Goal: Task Accomplishment & Management: Manage account settings

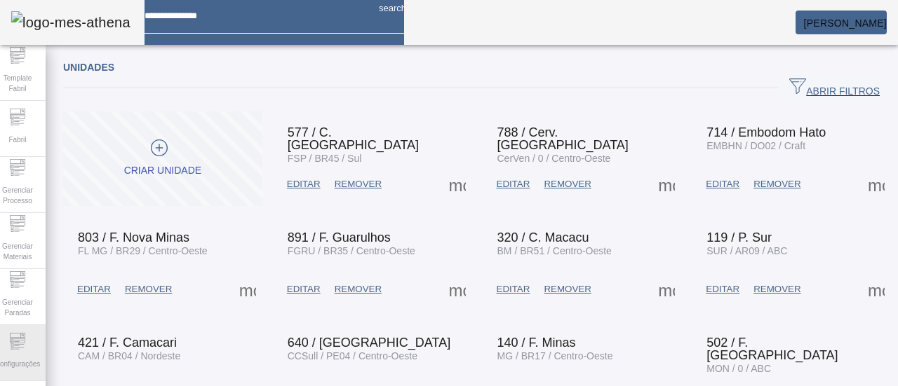
click at [8, 358] on span "Configurações" at bounding box center [17, 364] width 53 height 19
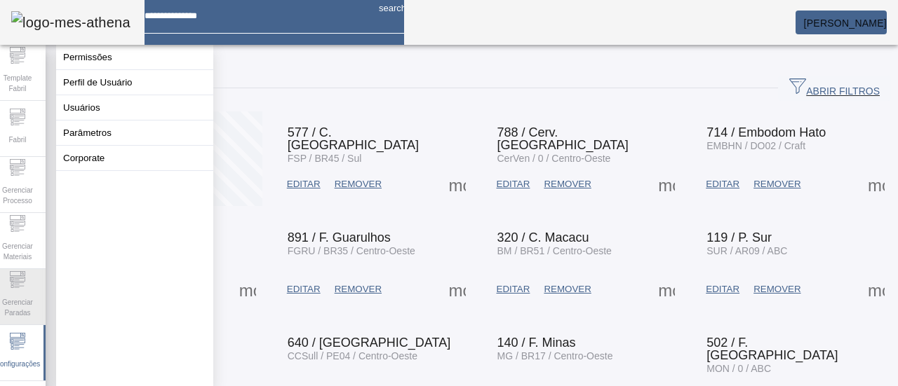
click at [8, 290] on div "Gerenciar Paradas" at bounding box center [17, 297] width 56 height 56
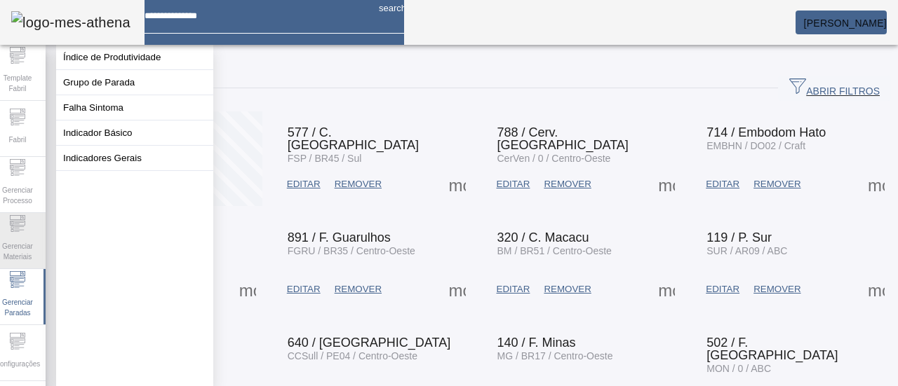
click at [19, 255] on span "Gerenciar Materiais" at bounding box center [17, 251] width 42 height 29
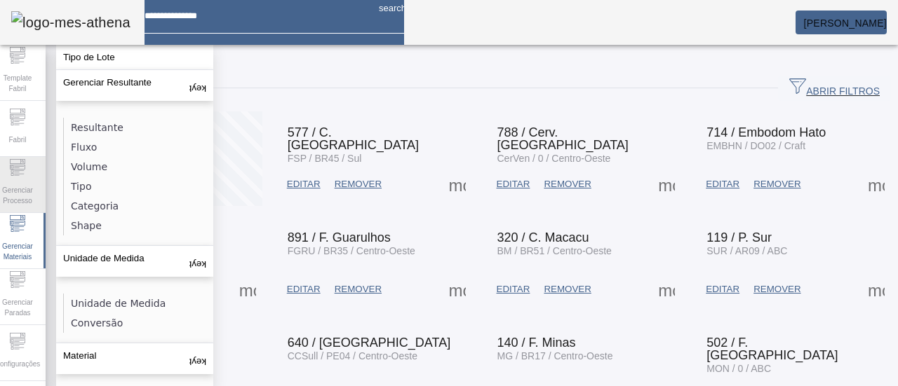
click at [27, 201] on span "Gerenciar Processo" at bounding box center [17, 195] width 42 height 29
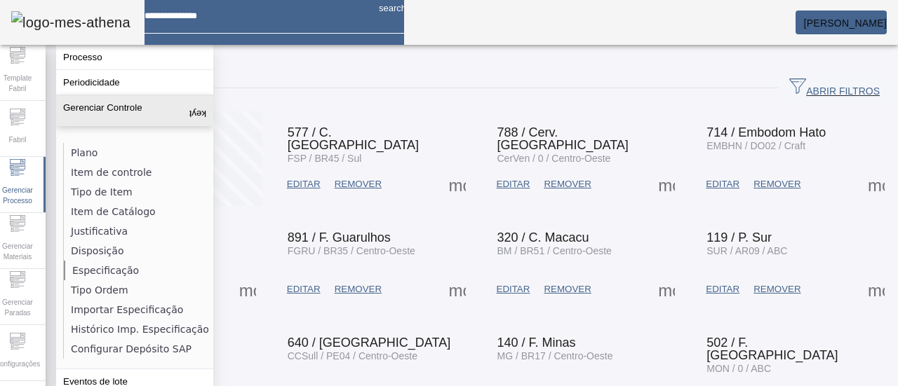
click at [109, 264] on li "Especificação" at bounding box center [138, 271] width 149 height 20
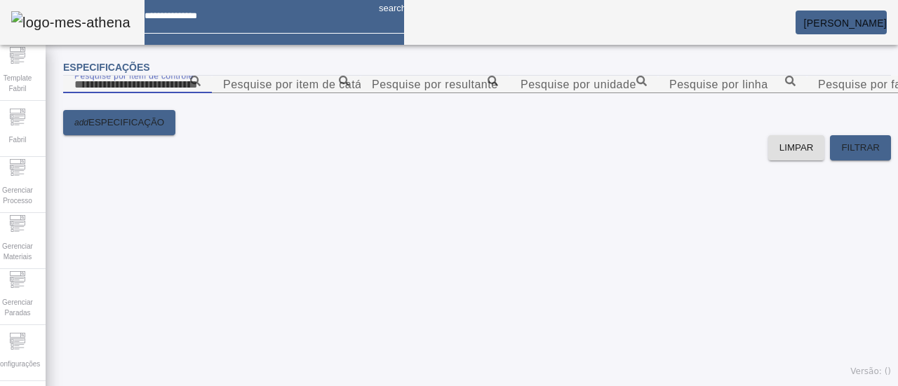
click at [201, 93] on input "Pesquise por item de controle" at bounding box center [137, 84] width 126 height 17
type input "****"
click at [201, 86] on icon at bounding box center [195, 81] width 11 height 11
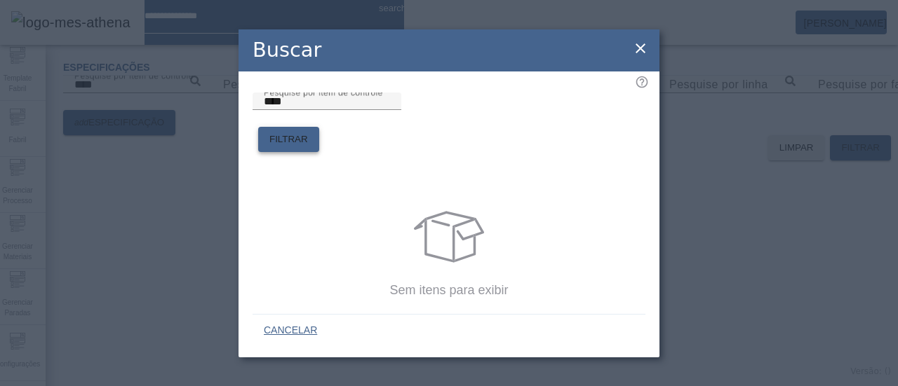
click at [319, 123] on span at bounding box center [288, 140] width 61 height 34
click at [637, 50] on icon at bounding box center [640, 48] width 17 height 17
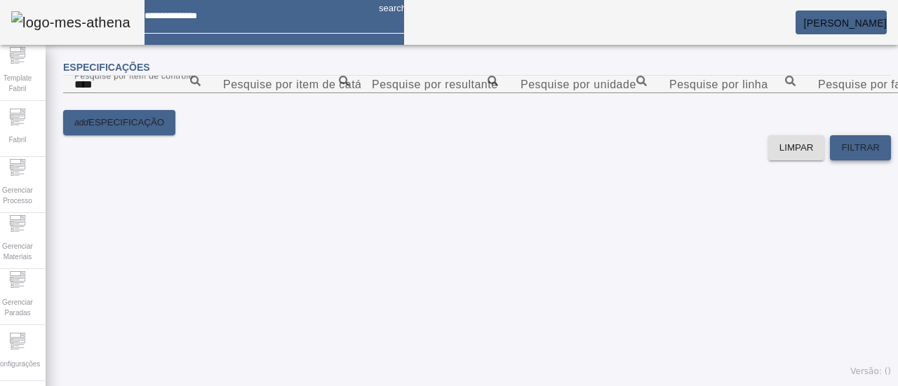
click at [841, 155] on span "FILTRAR" at bounding box center [860, 148] width 39 height 14
drag, startPoint x: 230, startPoint y: 111, endPoint x: 217, endPoint y: 111, distance: 12.6
click at [201, 93] on div "Pesquise por item de controle ****" at bounding box center [137, 85] width 126 height 18
drag, startPoint x: 206, startPoint y: 100, endPoint x: 57, endPoint y: 105, distance: 149.5
click at [57, 105] on div "Especificações Pesquise por item de controle **** Pesquise por item de catálogo…" at bounding box center [477, 219] width 862 height 334
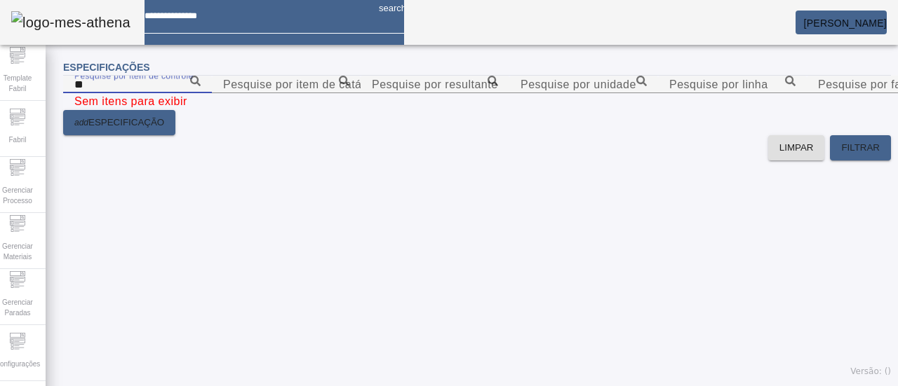
type input "*"
click at [513, 110] on content "Pesquise por item de controle Pesquise por item de catálogo Pesquise por result…" at bounding box center [476, 93] width 827 height 34
click at [201, 93] on input "Pesquise por item de controle" at bounding box center [137, 84] width 126 height 17
click at [349, 88] on div "Pesquise por item de catálogo" at bounding box center [286, 85] width 126 height 18
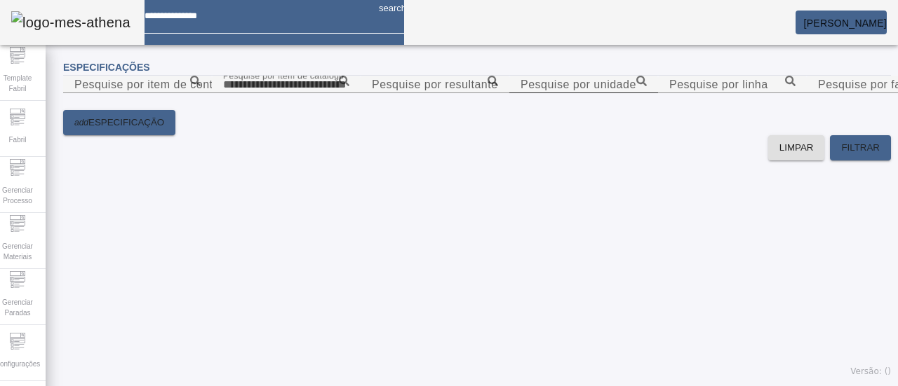
click at [553, 93] on div "Pesquise por unidade" at bounding box center [583, 85] width 126 height 18
click at [421, 93] on input "Pesquise por resultante" at bounding box center [435, 84] width 126 height 17
click at [487, 86] on icon at bounding box center [492, 81] width 11 height 11
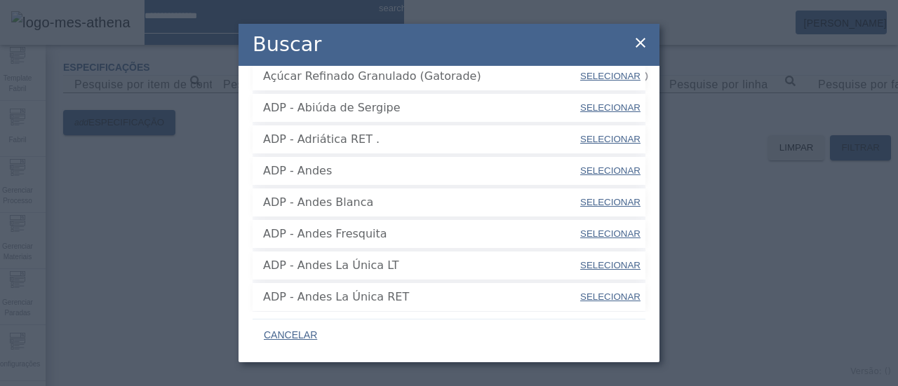
scroll to position [351, 0]
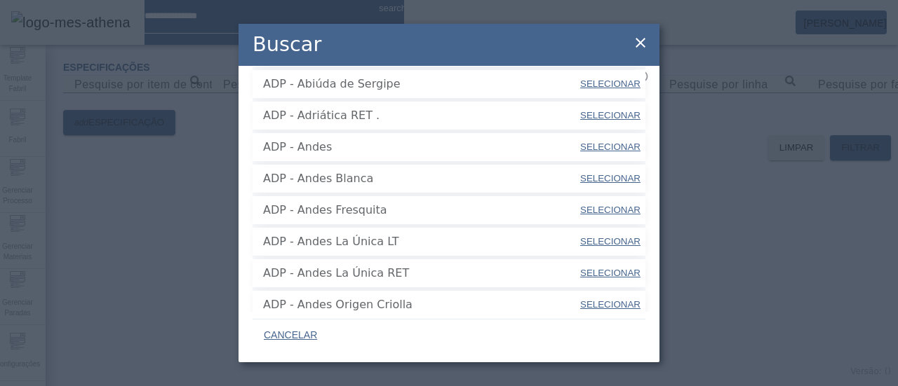
click at [642, 38] on icon at bounding box center [640, 42] width 17 height 17
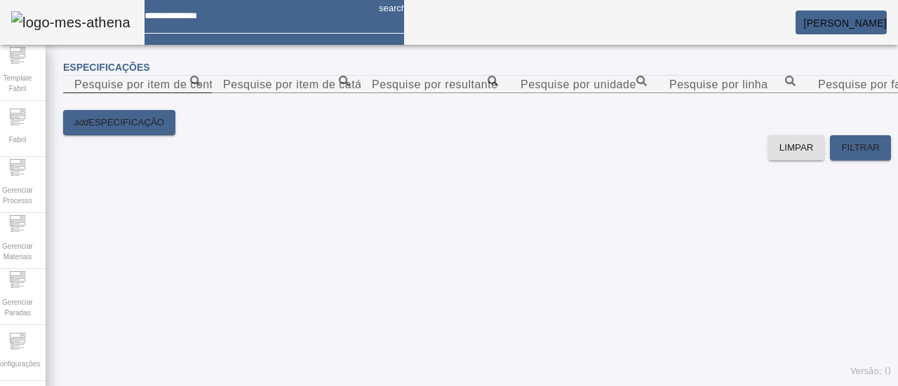
click at [201, 86] on icon at bounding box center [195, 81] width 11 height 11
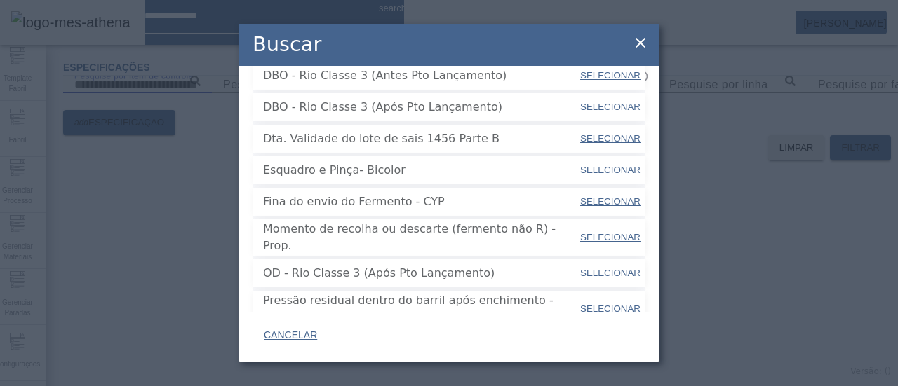
scroll to position [534, 0]
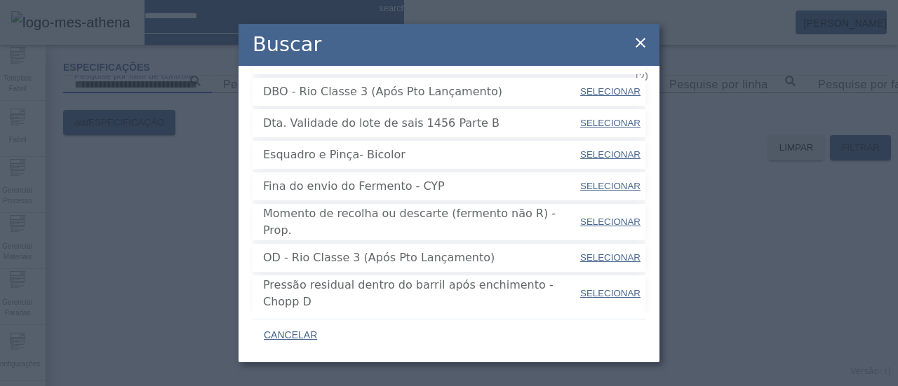
click at [456, 354] on span "3" at bounding box center [459, 362] width 7 height 17
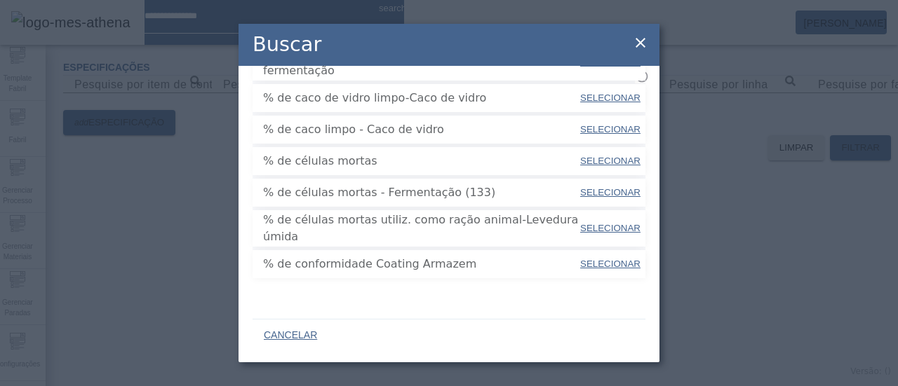
click at [468, 315] on div "4" at bounding box center [466, 329] width 28 height 28
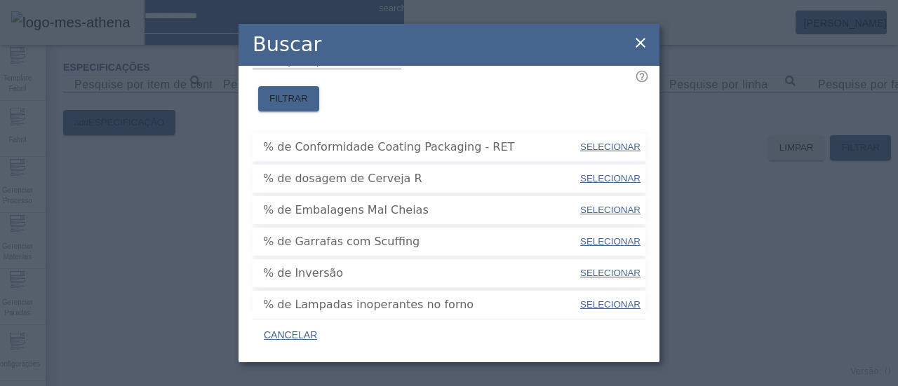
scroll to position [0, 0]
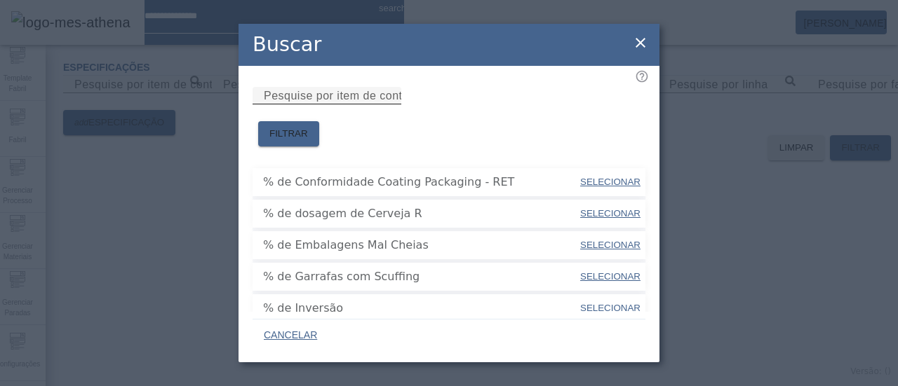
click at [351, 95] on div "Pesquise por item de controle" at bounding box center [327, 96] width 126 height 18
click at [351, 91] on mat-label "Pesquise por item de controle" at bounding box center [323, 86] width 119 height 9
click at [351, 100] on input "Pesquise por item de controle" at bounding box center [327, 96] width 126 height 17
click at [308, 127] on span "FILTRAR" at bounding box center [288, 134] width 39 height 14
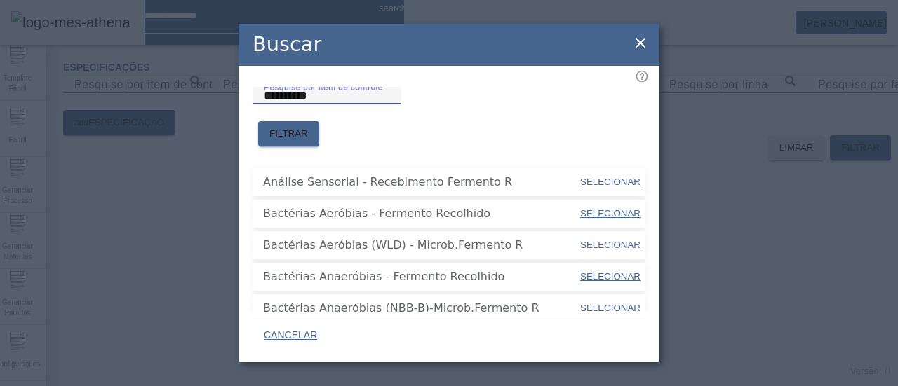
drag, startPoint x: 351, startPoint y: 111, endPoint x: 278, endPoint y: 97, distance: 73.6
click at [278, 97] on div "**********" at bounding box center [327, 96] width 126 height 18
click at [292, 104] on input "**********" at bounding box center [327, 96] width 126 height 17
drag, startPoint x: 320, startPoint y: 106, endPoint x: 99, endPoint y: 106, distance: 220.9
click at [99, 106] on div "**********" at bounding box center [449, 193] width 898 height 386
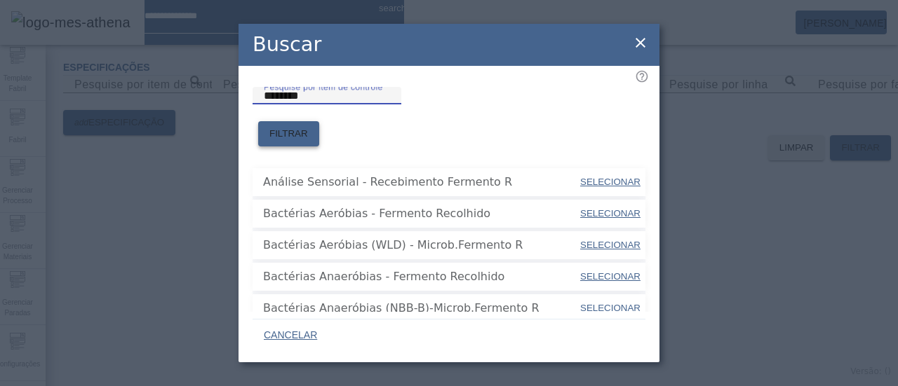
type input "********"
click at [308, 127] on span "FILTRAR" at bounding box center [288, 134] width 39 height 14
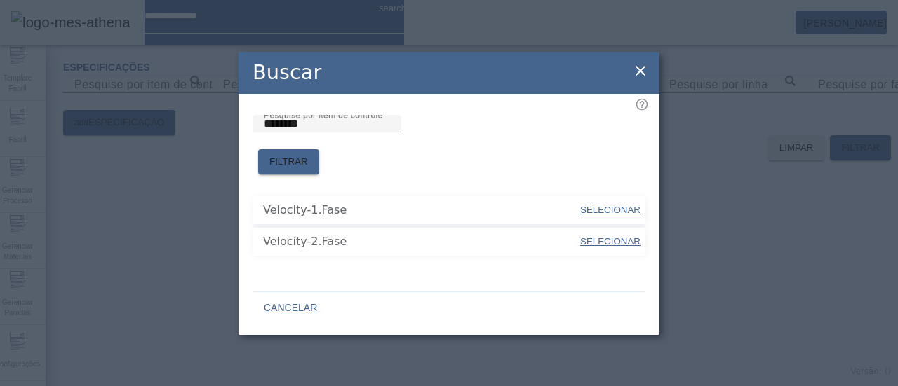
click at [609, 205] on span "SELECIONAR" at bounding box center [610, 210] width 60 height 11
type input "**********"
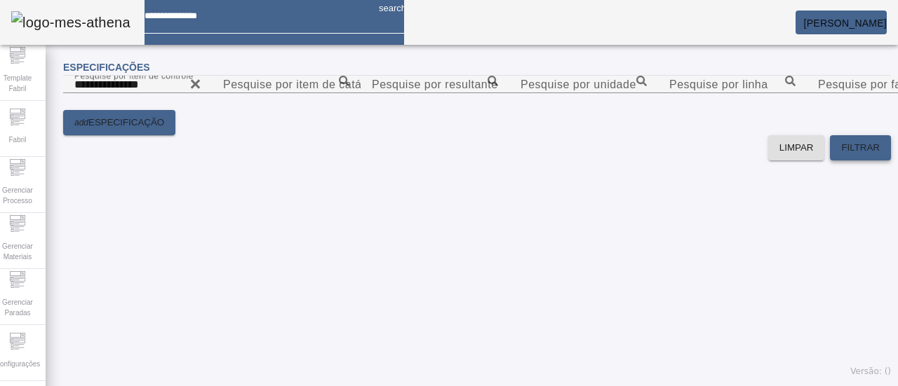
click at [855, 155] on span "FILTRAR" at bounding box center [860, 148] width 39 height 14
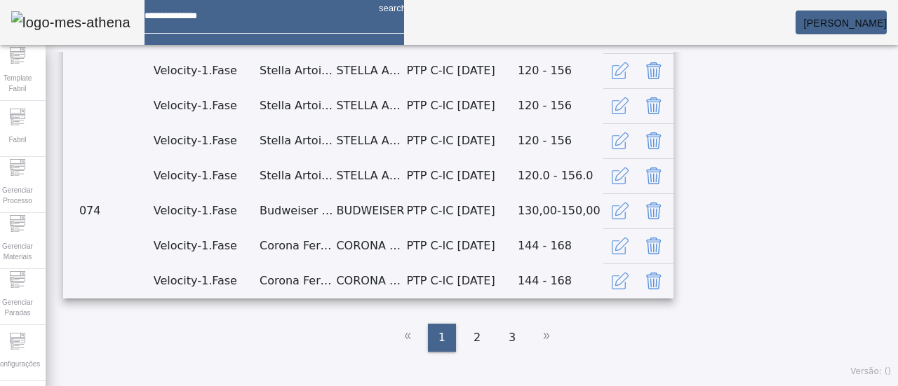
scroll to position [961, 0]
click at [473, 334] on span "2" at bounding box center [476, 338] width 7 height 17
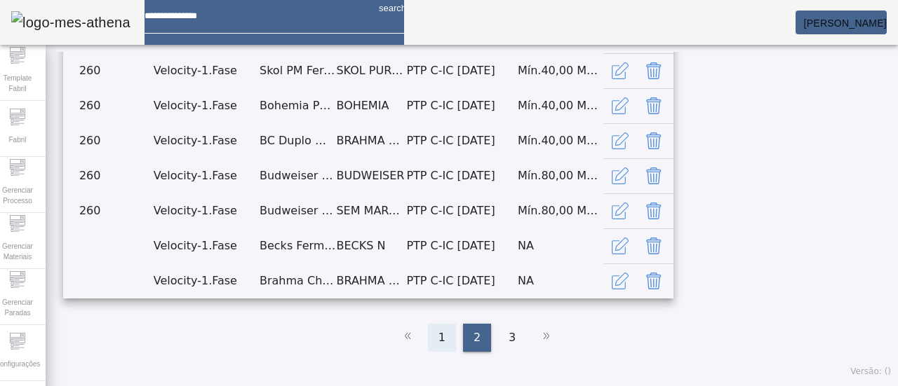
click at [439, 339] on span "1" at bounding box center [441, 338] width 7 height 17
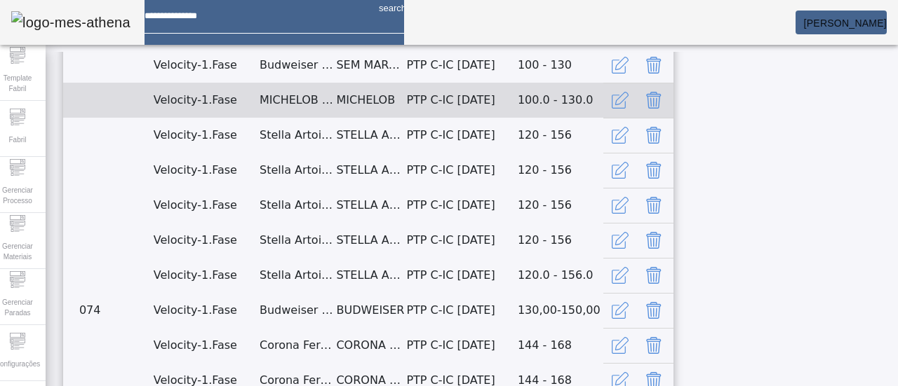
scroll to position [285, 0]
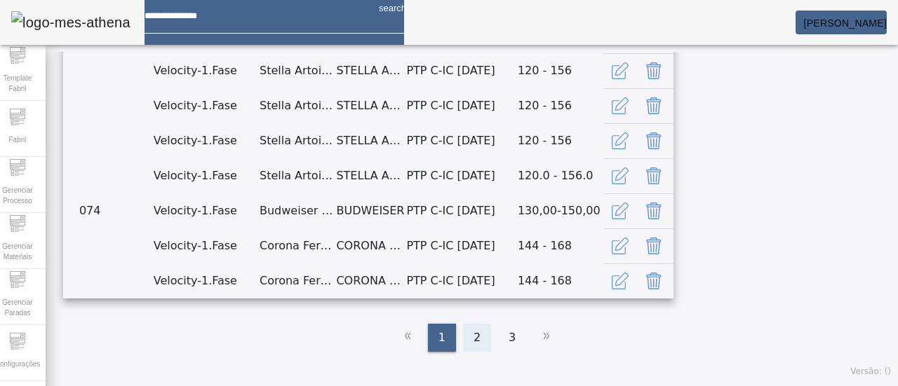
click at [475, 337] on div "2" at bounding box center [477, 338] width 28 height 28
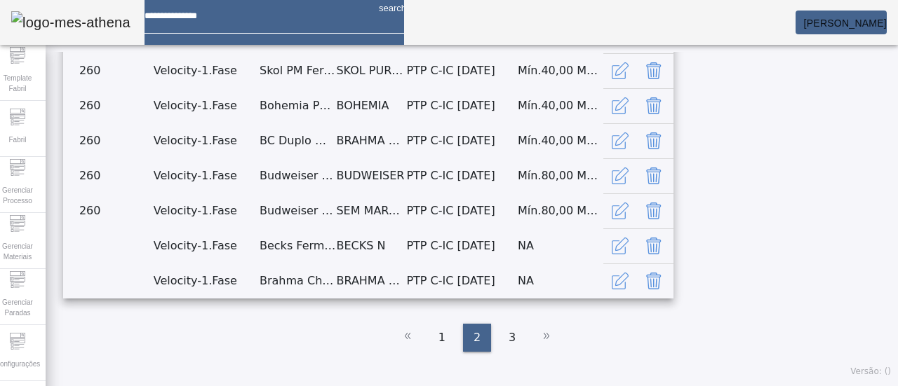
scroll to position [356, 0]
click at [628, 41] on icon "button" at bounding box center [621, 33] width 13 height 13
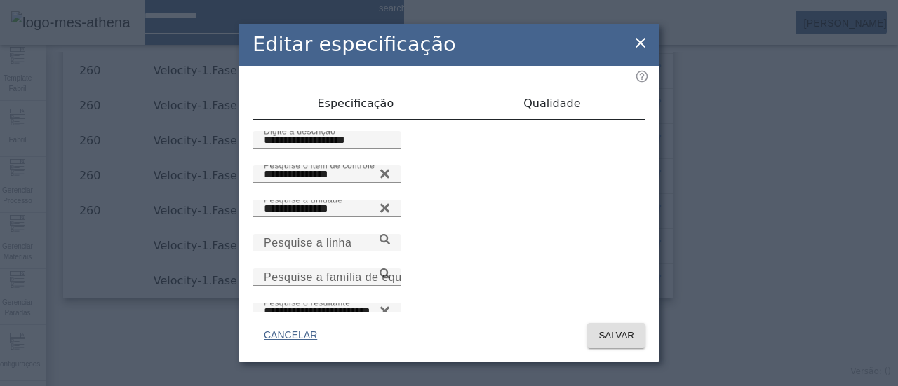
click at [826, 219] on div "**********" at bounding box center [449, 193] width 898 height 386
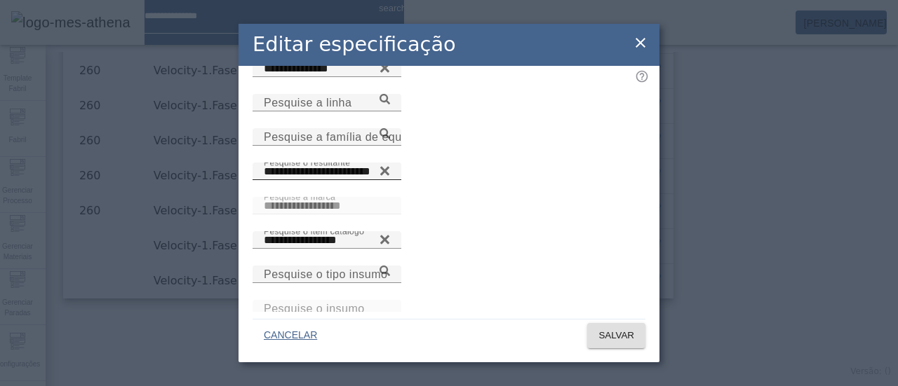
scroll to position [150, 0]
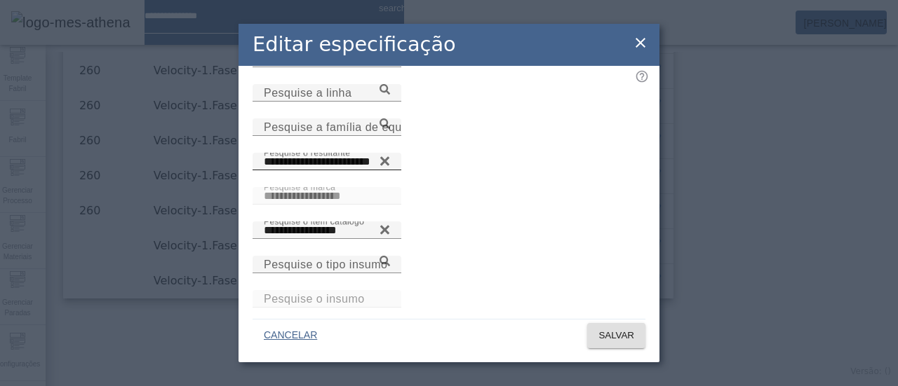
click at [390, 165] on input "**********" at bounding box center [327, 162] width 126 height 17
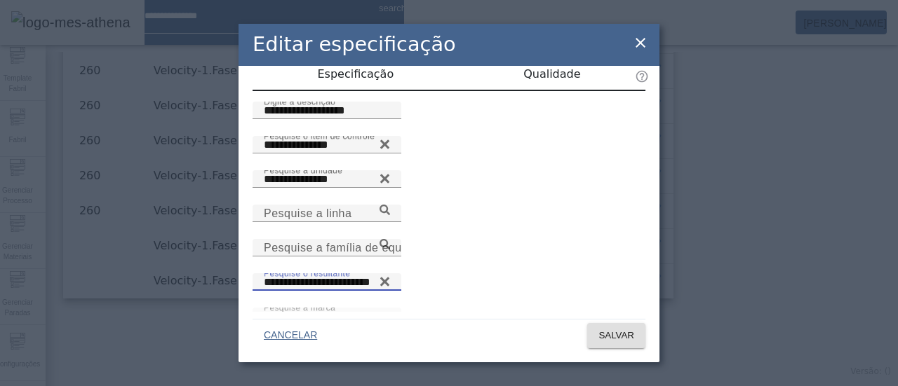
scroll to position [0, 0]
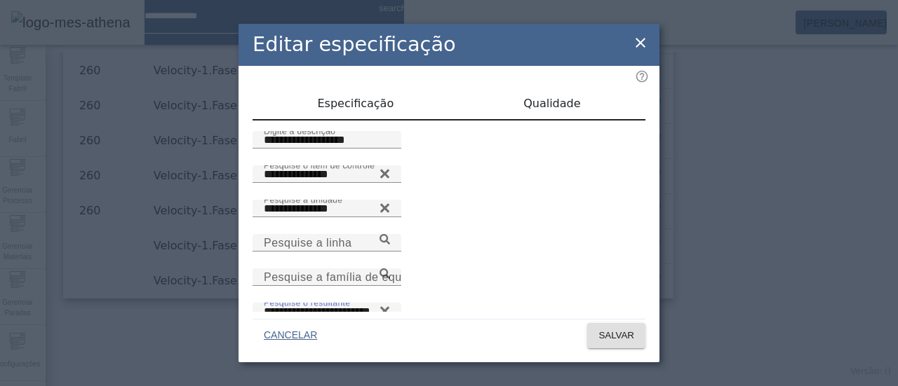
click at [529, 100] on span "Qualidade" at bounding box center [551, 103] width 57 height 11
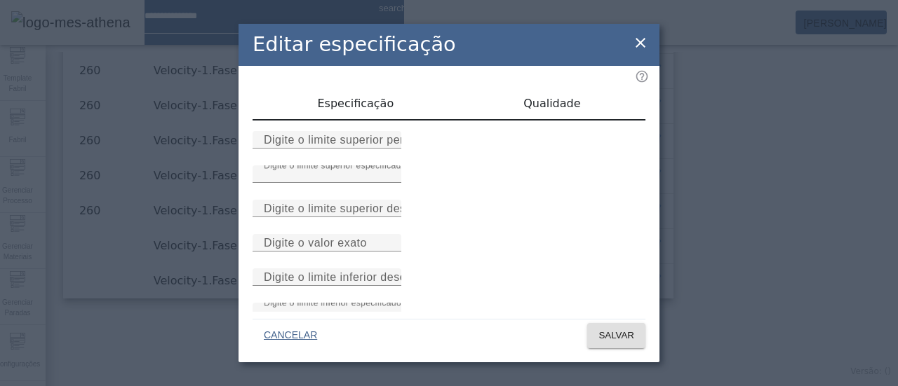
click at [388, 95] on span "Especificação" at bounding box center [355, 104] width 76 height 34
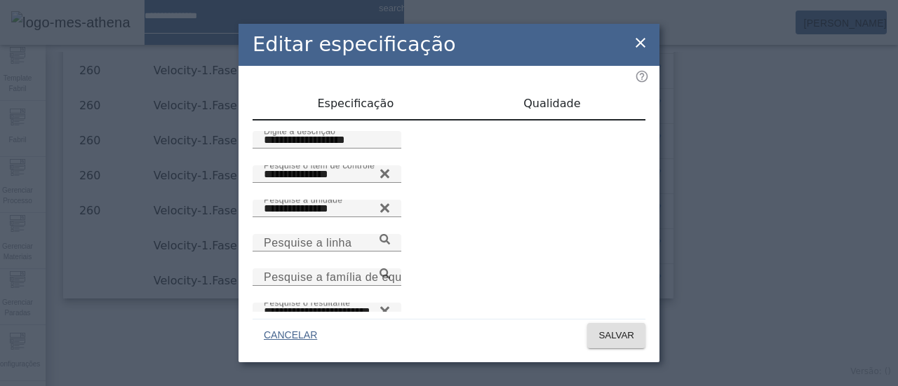
click at [639, 41] on icon at bounding box center [640, 43] width 10 height 10
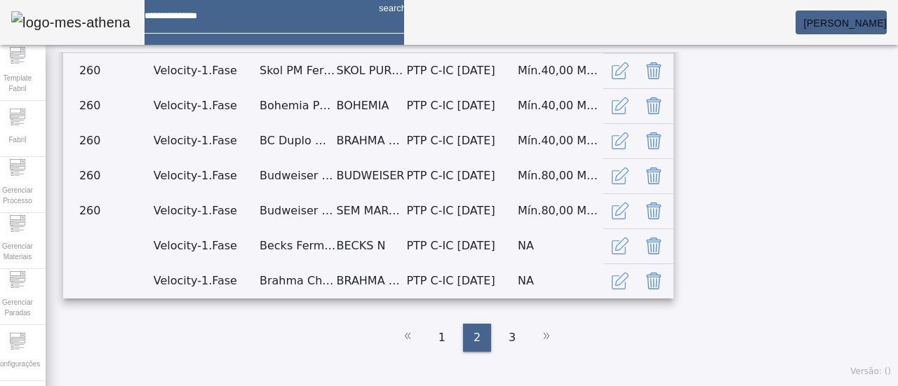
click at [628, 44] on icon "button" at bounding box center [619, 35] width 17 height 17
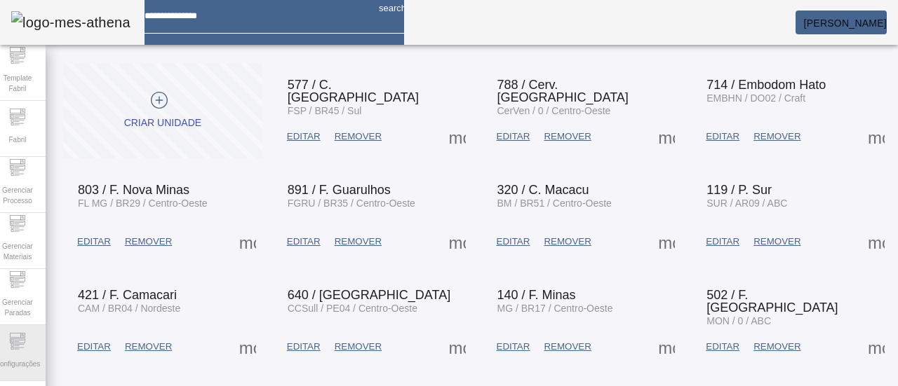
scroll to position [70, 0]
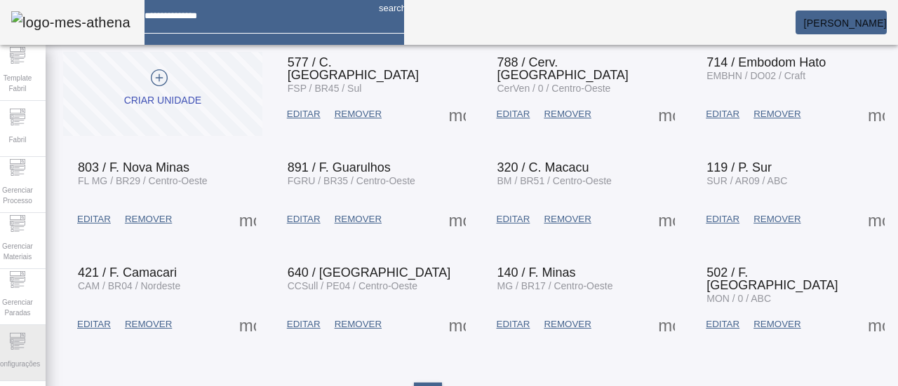
click at [15, 350] on div "Configurações" at bounding box center [17, 353] width 56 height 56
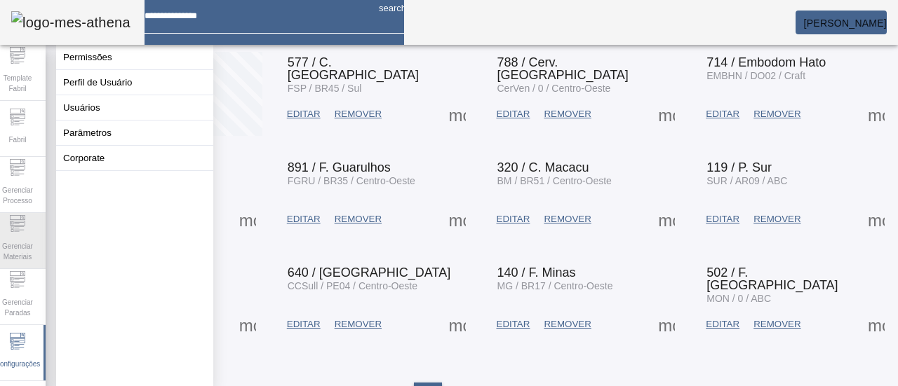
click at [32, 240] on span "Gerenciar Materiais" at bounding box center [17, 251] width 42 height 29
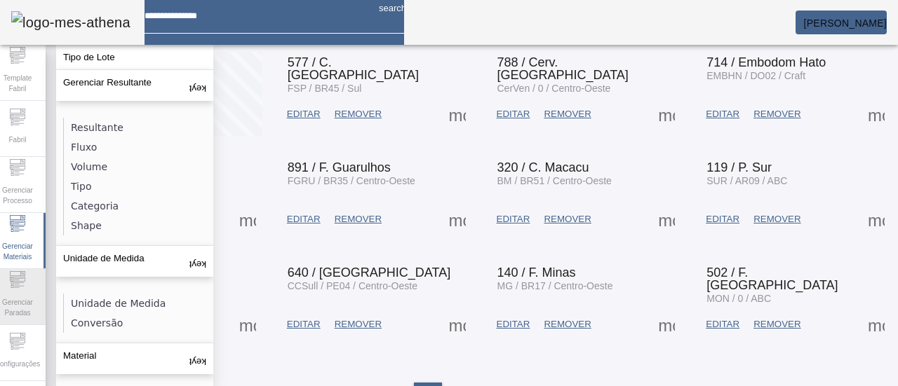
click at [26, 278] on icon at bounding box center [17, 279] width 17 height 17
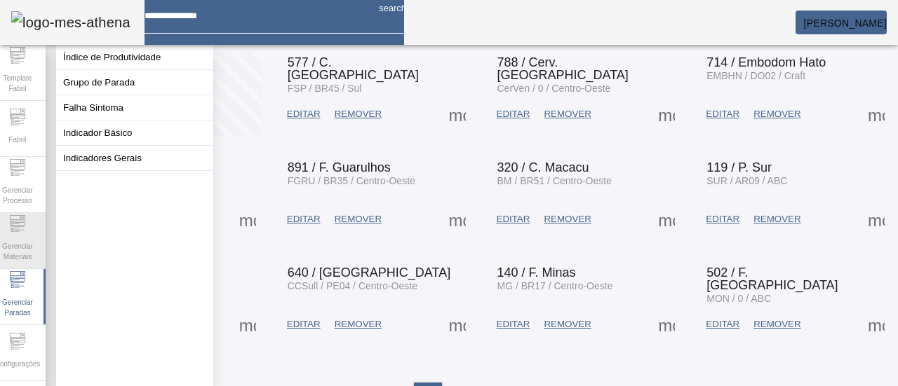
click at [25, 243] on span "Gerenciar Materiais" at bounding box center [17, 251] width 42 height 29
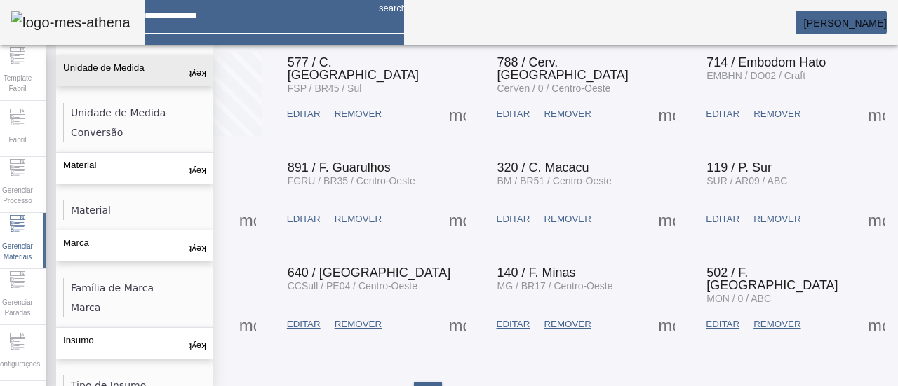
scroll to position [0, 0]
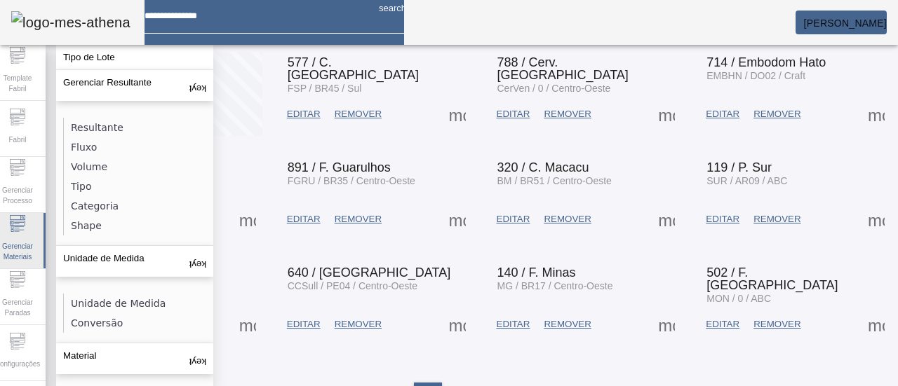
click at [45, 232] on div "Gerenciar Materiais" at bounding box center [17, 241] width 56 height 56
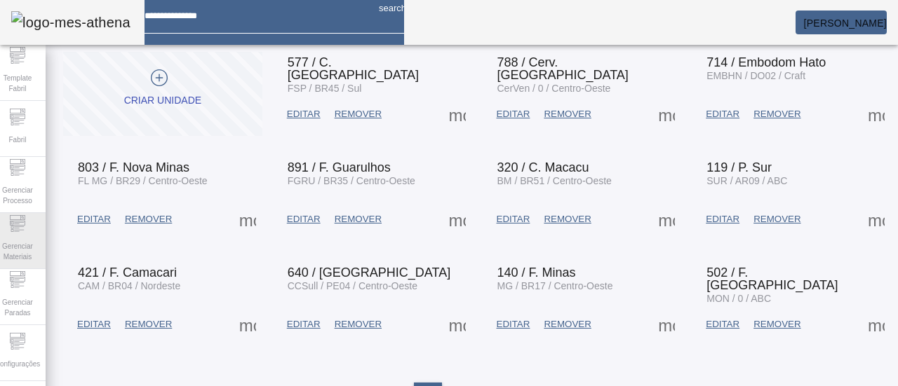
click at [26, 232] on icon at bounding box center [17, 223] width 17 height 17
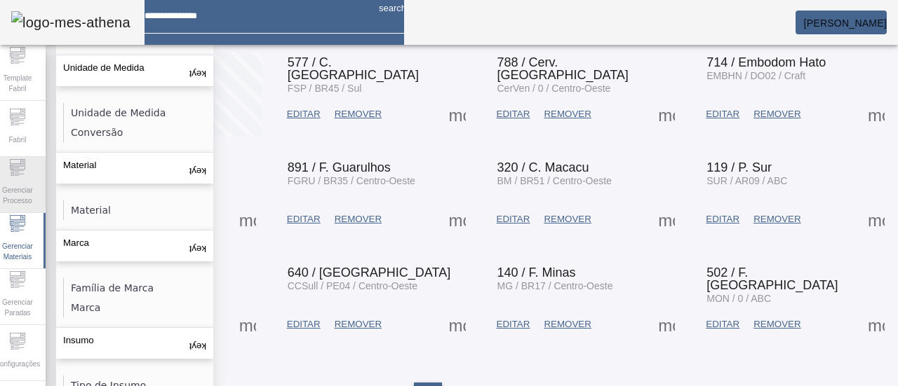
click at [26, 168] on icon at bounding box center [17, 167] width 17 height 17
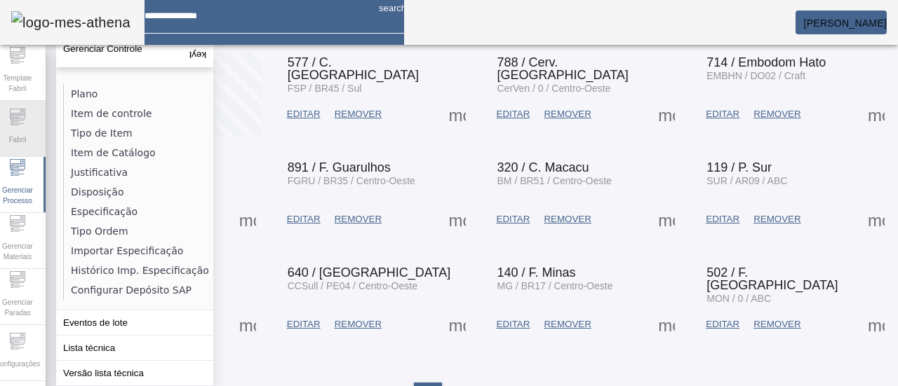
click at [30, 135] on span "Fabril" at bounding box center [17, 139] width 26 height 19
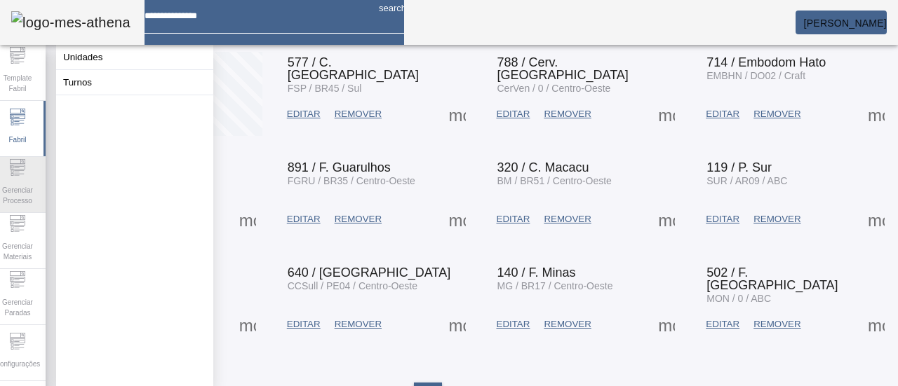
click at [39, 177] on div "Gerenciar Processo" at bounding box center [17, 185] width 56 height 56
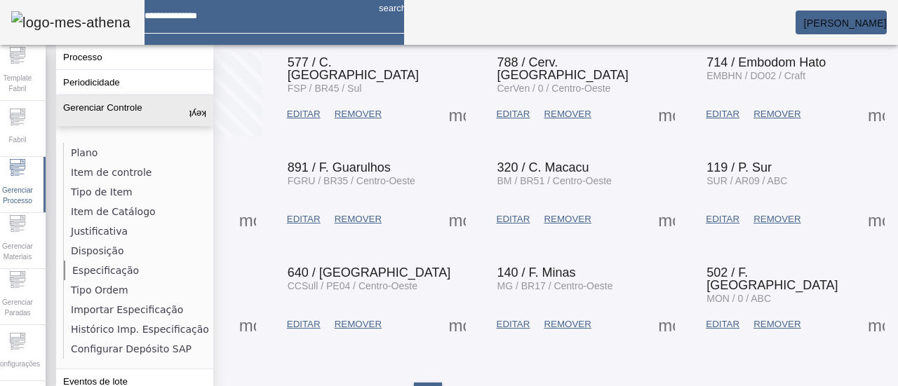
scroll to position [70, 0]
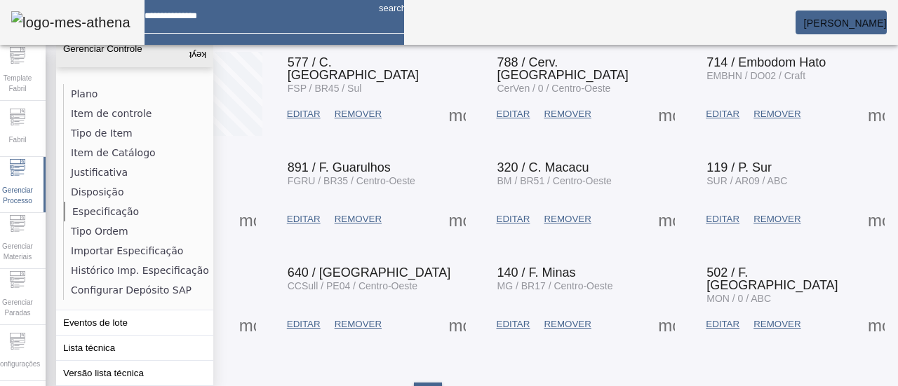
click at [114, 202] on li "Especificação" at bounding box center [138, 212] width 149 height 20
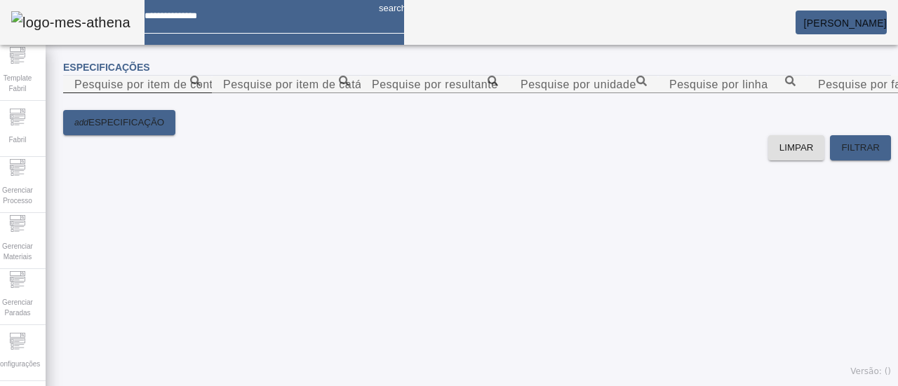
click at [201, 93] on input "Pesquise por item de controle" at bounding box center [137, 84] width 126 height 17
type input "**"
drag, startPoint x: 302, startPoint y: 104, endPoint x: 0, endPoint y: 94, distance: 302.4
click at [0, 95] on div "Template Fabril Fabril Gerenciar Processo Gerenciar Materiais Gerenciar Paradas…" at bounding box center [448, 193] width 919 height 386
click at [201, 86] on icon at bounding box center [195, 81] width 11 height 11
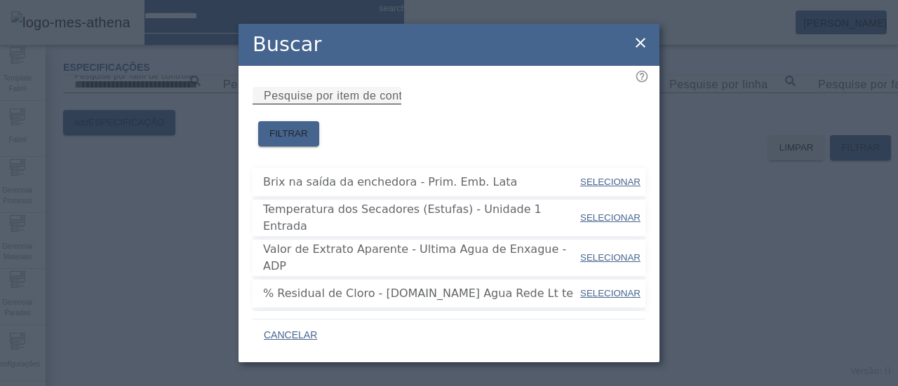
click at [387, 102] on mat-label "Pesquise por item de controle" at bounding box center [343, 96] width 158 height 12
click at [387, 102] on input "Pesquise por item de controle" at bounding box center [327, 96] width 126 height 17
click at [390, 102] on div "Pesquise por item de controle" at bounding box center [327, 96] width 126 height 18
click at [390, 104] on input "Pesquise por item de controle" at bounding box center [327, 96] width 126 height 17
type input "********"
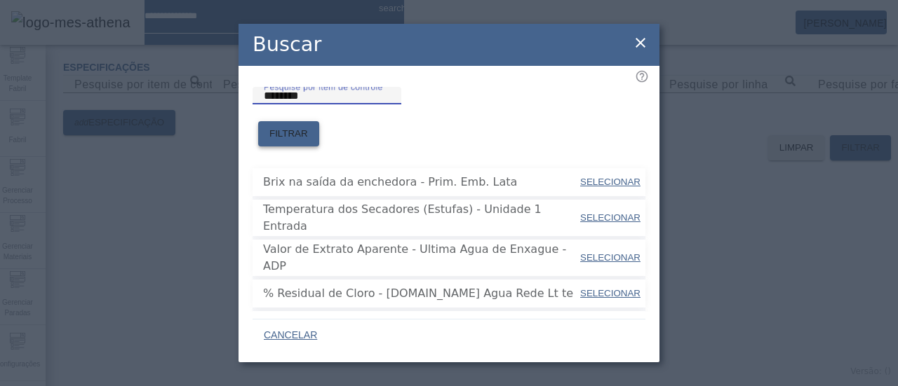
click at [308, 127] on span "FILTRAR" at bounding box center [288, 134] width 39 height 14
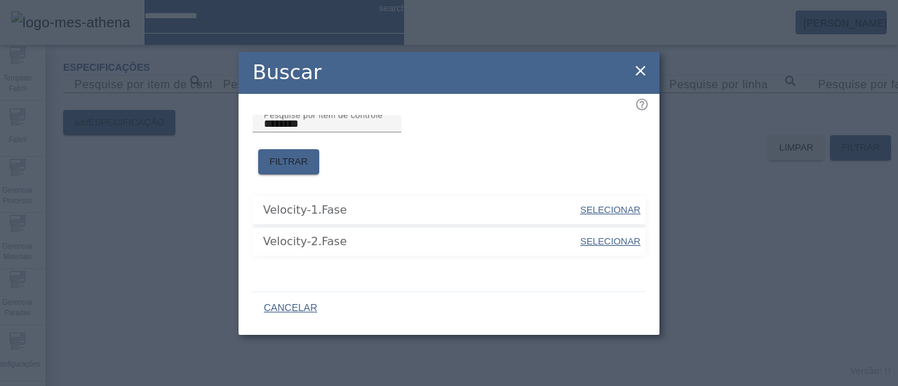
click at [609, 208] on span "SELECIONAR" at bounding box center [610, 210] width 60 height 14
type input "**********"
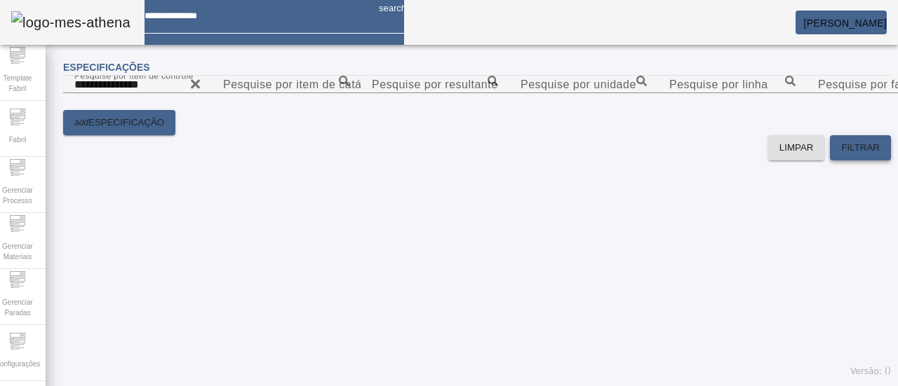
click at [850, 155] on span "FILTRAR" at bounding box center [860, 148] width 39 height 14
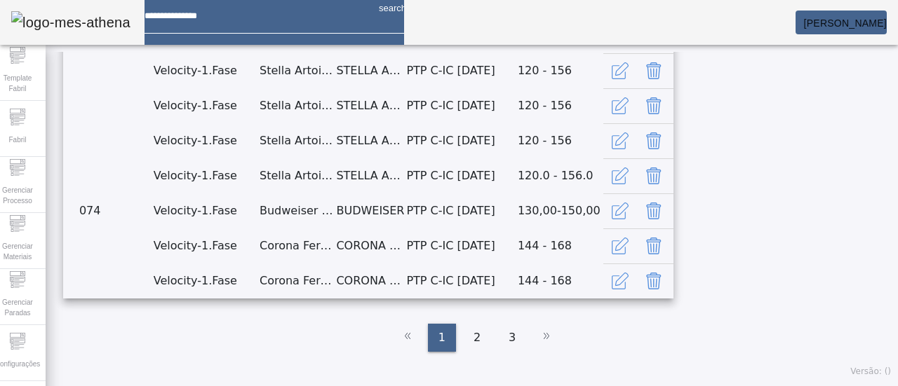
scroll to position [356, 0]
click at [466, 341] on div "2" at bounding box center [477, 338] width 28 height 28
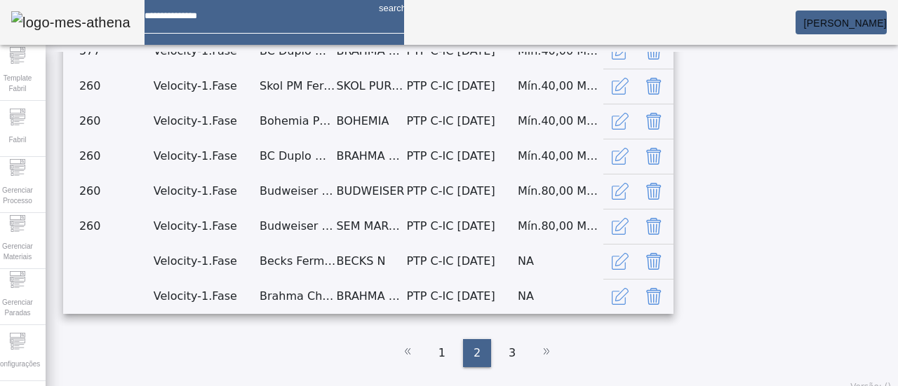
scroll to position [215, 0]
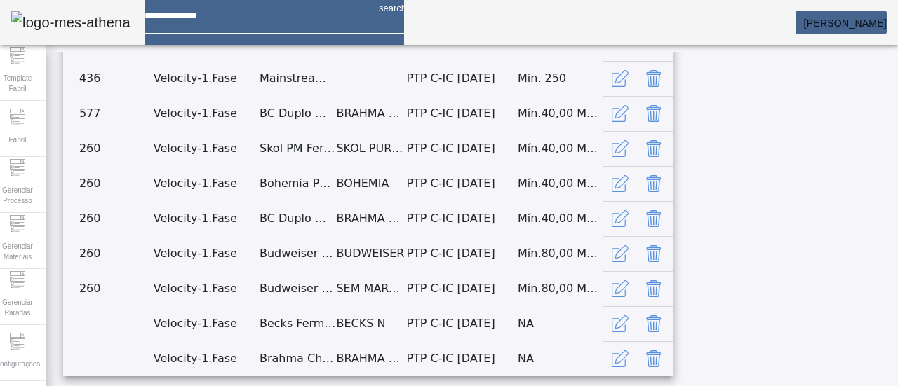
click at [628, 13] on icon "button" at bounding box center [621, 6] width 13 height 13
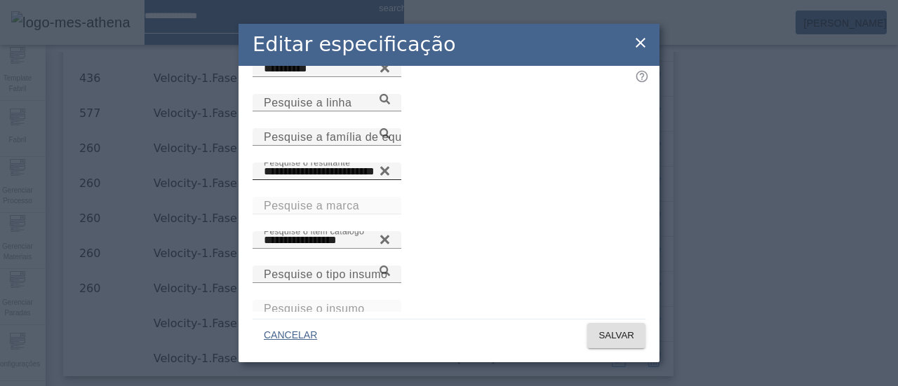
scroll to position [150, 0]
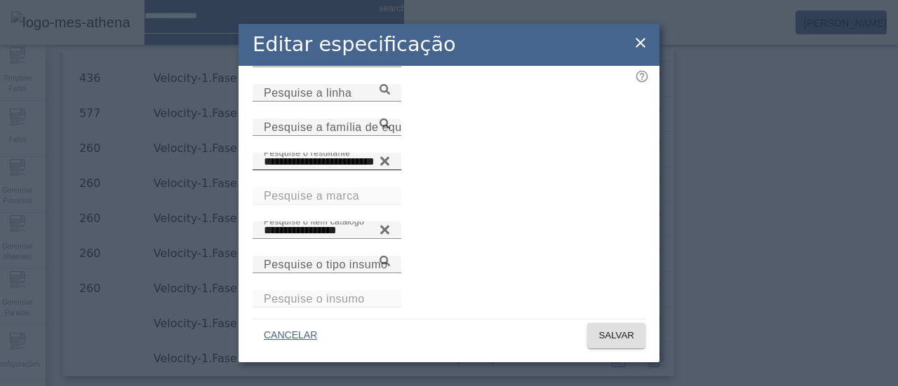
click at [390, 170] on icon at bounding box center [384, 161] width 11 height 17
click at [390, 170] on input "Pesquise o resultante" at bounding box center [327, 162] width 126 height 17
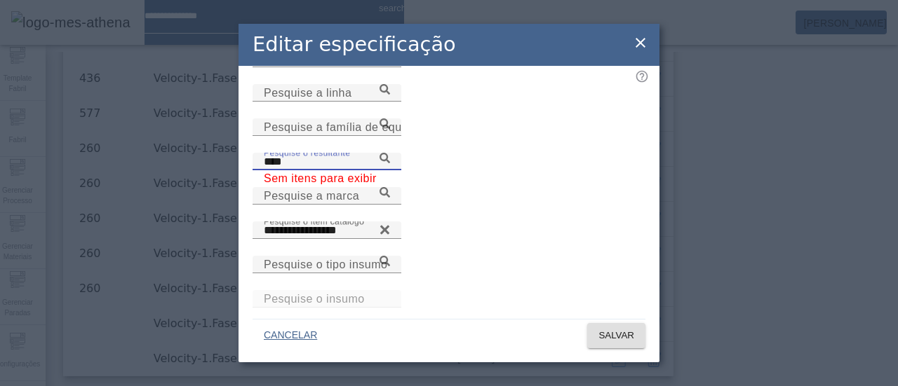
type input "****"
click at [390, 163] on icon at bounding box center [384, 158] width 11 height 11
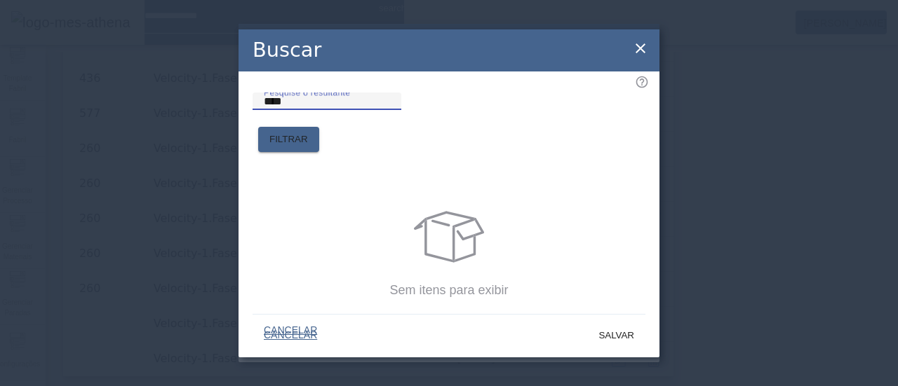
drag, startPoint x: 316, startPoint y: 128, endPoint x: 172, endPoint y: 127, distance: 143.8
click at [172, 127] on div "Buscar Pesquise o resultante **** FILTRAR Sem itens para exibir CANCELAR" at bounding box center [449, 193] width 898 height 386
type input "******"
click at [308, 133] on span "FILTRAR" at bounding box center [288, 140] width 39 height 14
drag, startPoint x: 356, startPoint y: 130, endPoint x: 231, endPoint y: 127, distance: 124.8
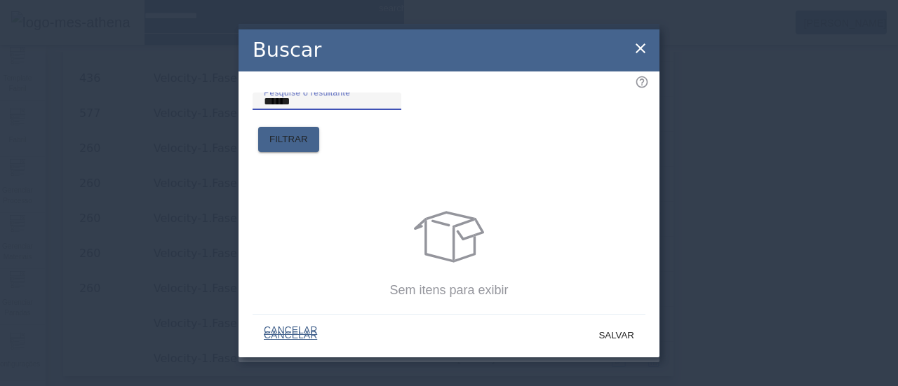
click at [231, 127] on div "Buscar Pesquise o resultante ****** FILTRAR Sem itens para exibir CANCELAR" at bounding box center [449, 193] width 898 height 386
click at [308, 133] on span "FILTRAR" at bounding box center [288, 140] width 39 height 14
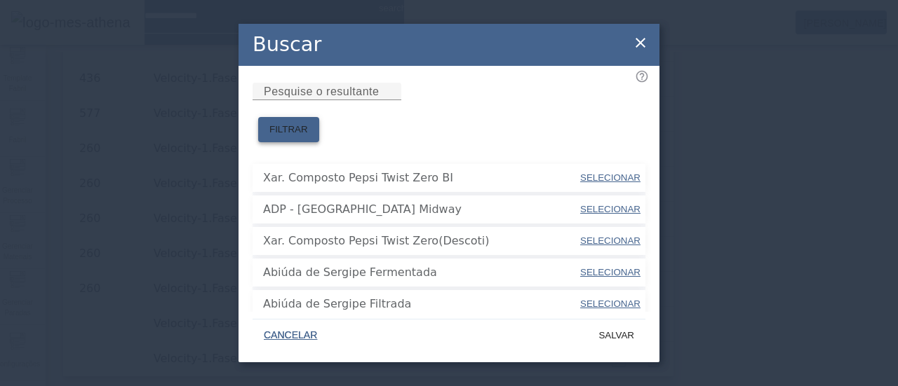
scroll to position [0, 0]
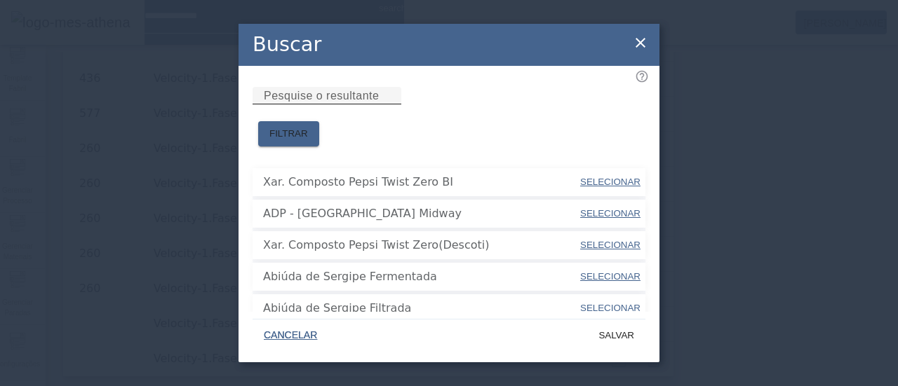
click at [344, 102] on mat-label "Pesquise o resultante" at bounding box center [321, 96] width 115 height 12
click at [344, 104] on input "Pesquise o resultante" at bounding box center [327, 96] width 126 height 17
type input "**********"
click at [319, 117] on span at bounding box center [288, 134] width 61 height 34
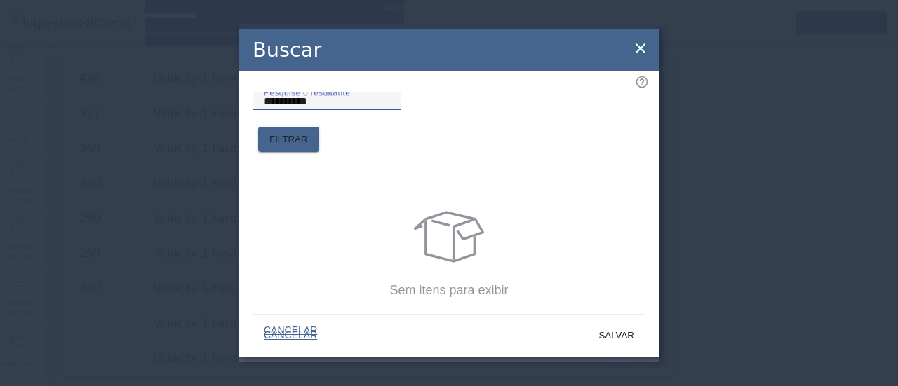
drag, startPoint x: 366, startPoint y: 122, endPoint x: 208, endPoint y: 123, distance: 158.5
click at [208, 123] on div "**********" at bounding box center [449, 193] width 898 height 386
type input "***"
click at [308, 133] on span "FILTRAR" at bounding box center [288, 140] width 39 height 14
click at [390, 110] on input "***" at bounding box center [327, 101] width 126 height 17
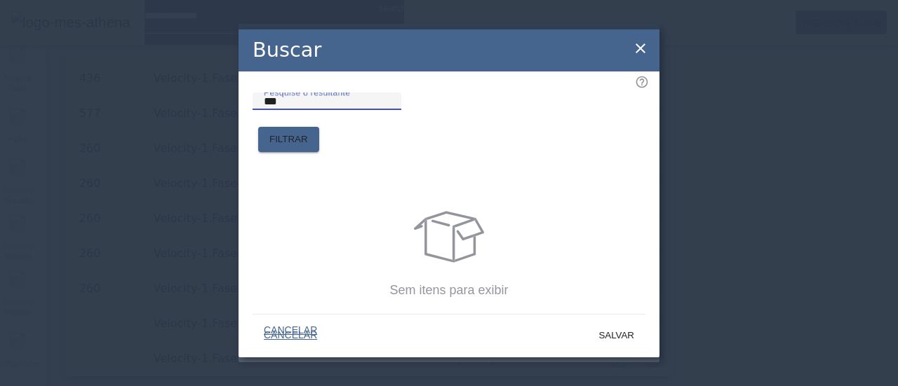
click at [640, 49] on icon at bounding box center [640, 48] width 17 height 17
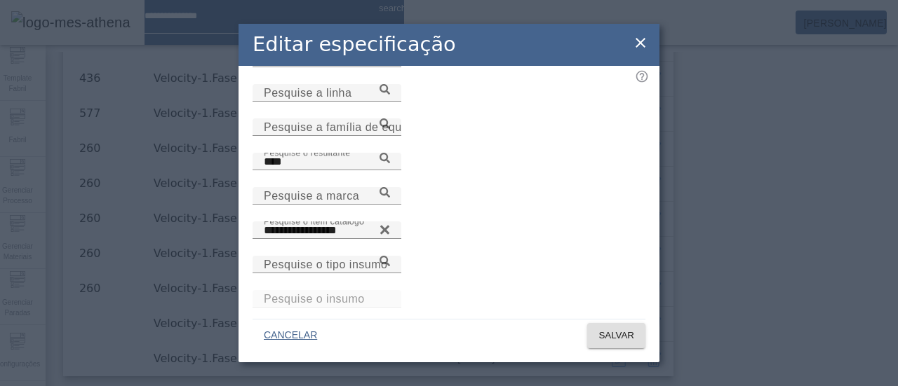
click at [642, 36] on icon at bounding box center [640, 42] width 17 height 17
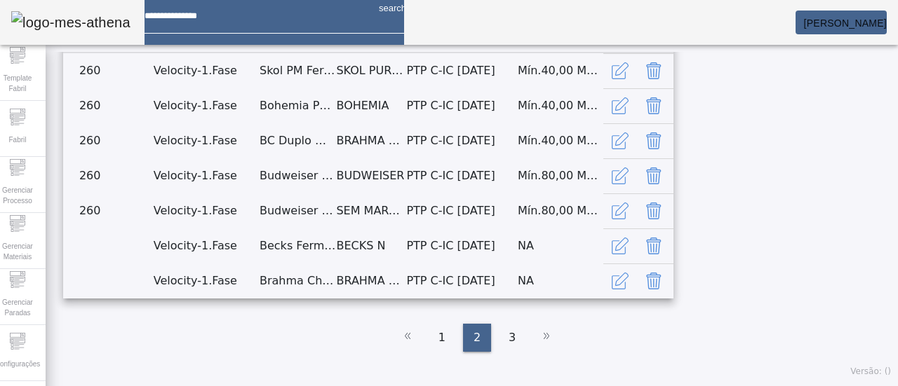
scroll to position [566, 0]
click at [335, 53] on td "BC Duplo Malte Fermentada" at bounding box center [297, 35] width 76 height 35
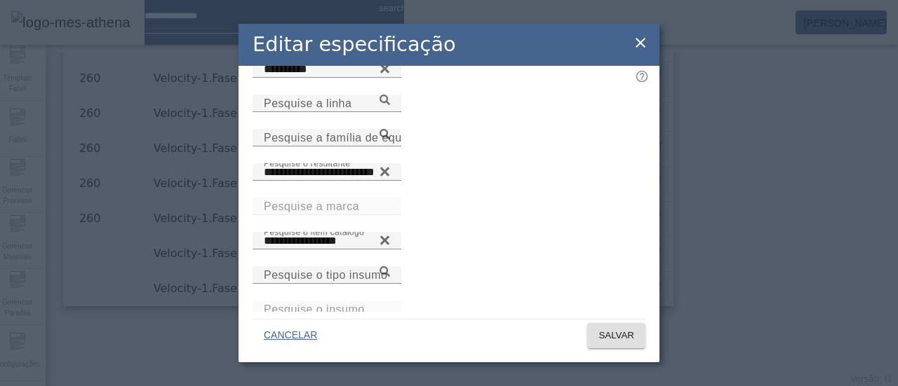
scroll to position [140, 0]
click at [390, 180] on input "**********" at bounding box center [327, 171] width 126 height 17
click at [390, 173] on icon at bounding box center [384, 168] width 11 height 11
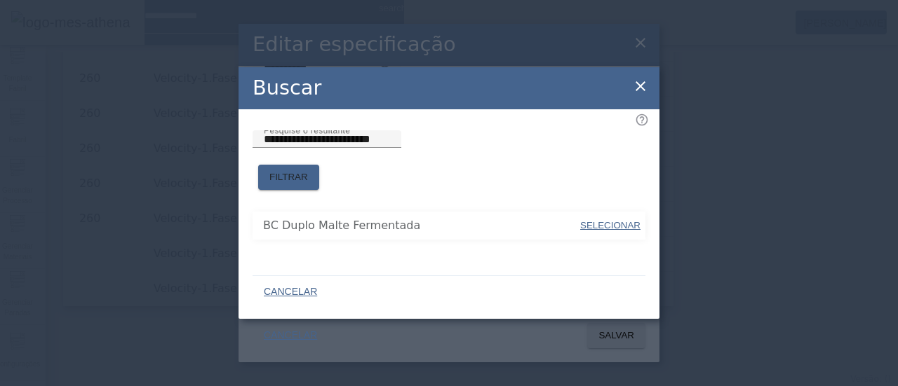
click at [619, 221] on span "SELECIONAR" at bounding box center [610, 225] width 60 height 11
type input "**********"
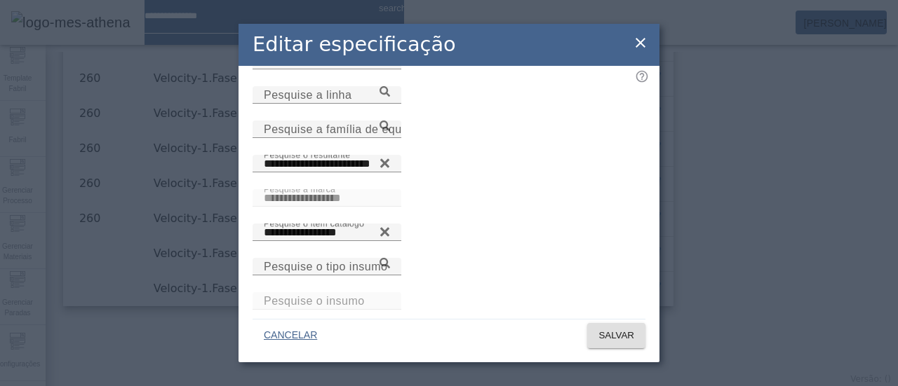
scroll to position [150, 0]
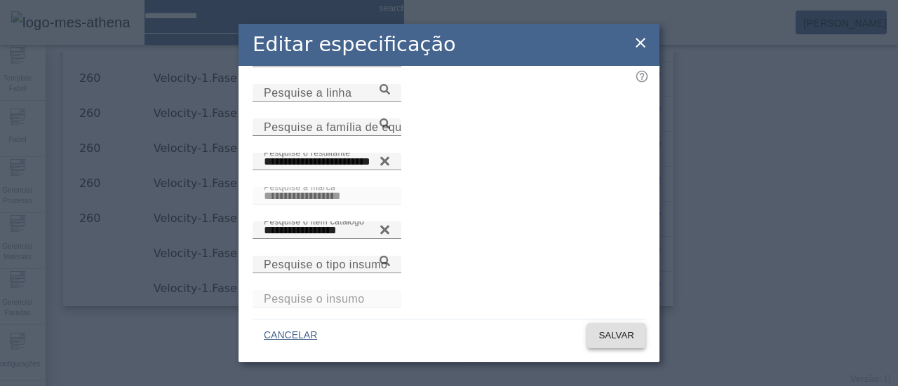
click at [603, 337] on span "SALVAR" at bounding box center [616, 336] width 36 height 14
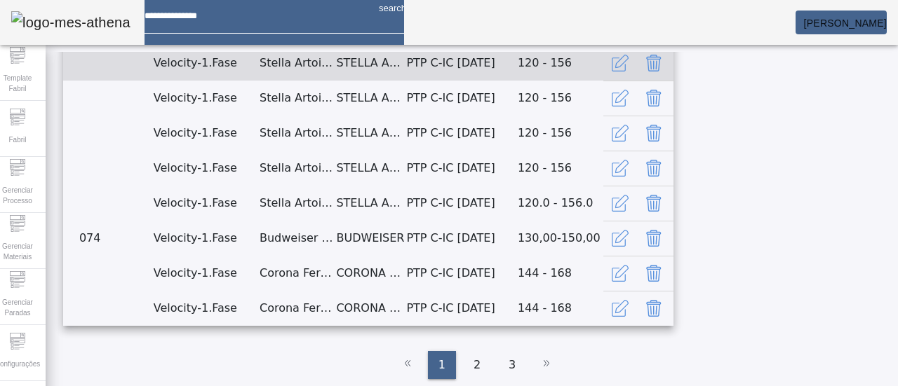
scroll to position [215, 0]
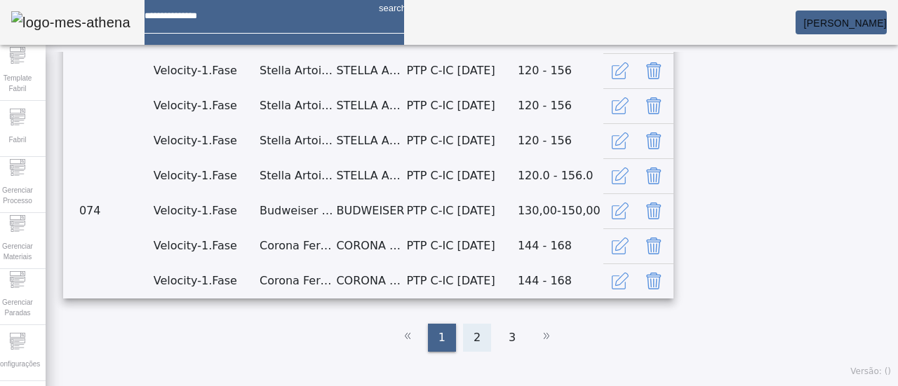
click at [464, 346] on div "2" at bounding box center [477, 338] width 28 height 28
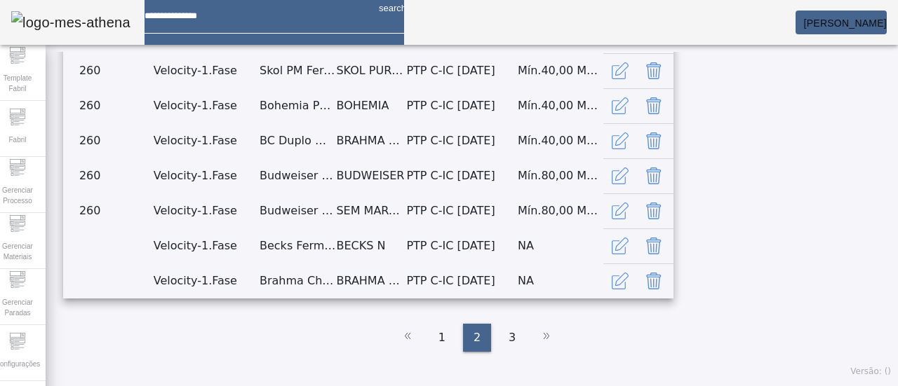
scroll to position [285, 0]
